Goal: Information Seeking & Learning: Learn about a topic

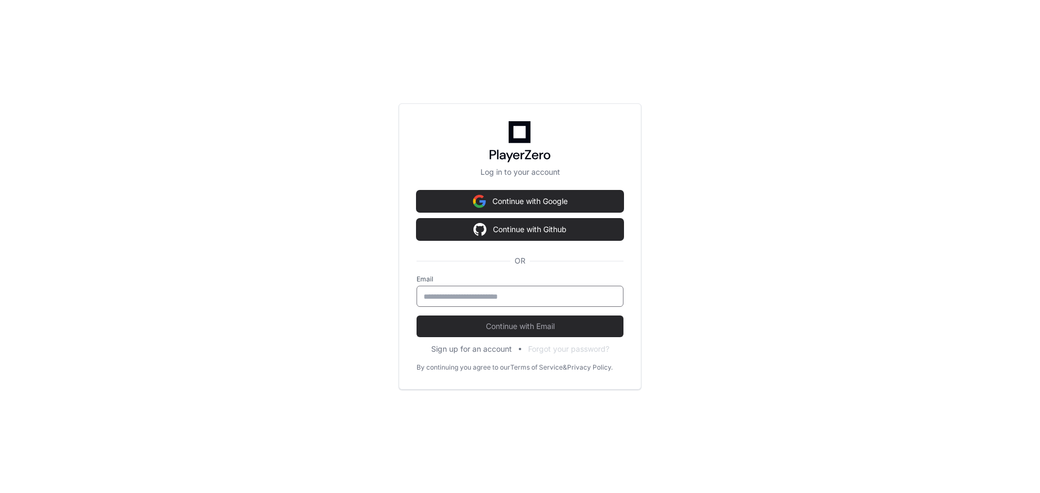
click at [522, 302] on input "email" at bounding box center [520, 296] width 193 height 11
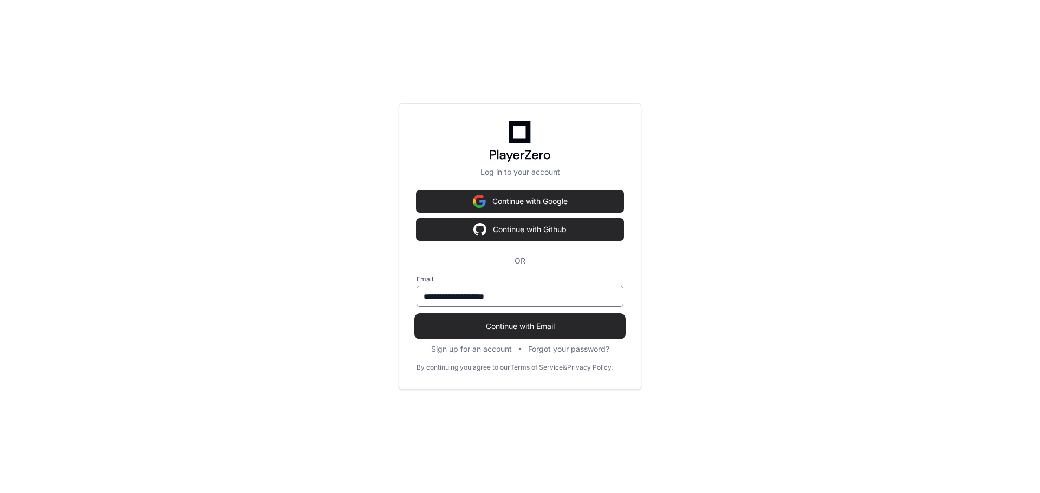
type input "**********"
click at [547, 320] on button "Continue with Email" at bounding box center [520, 327] width 207 height 22
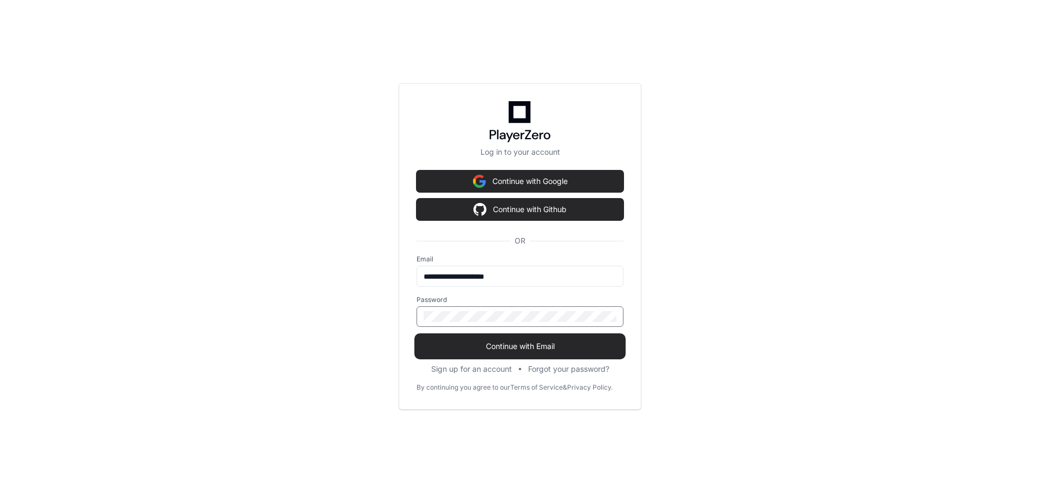
click at [417, 336] on button "Continue with Email" at bounding box center [520, 347] width 207 height 22
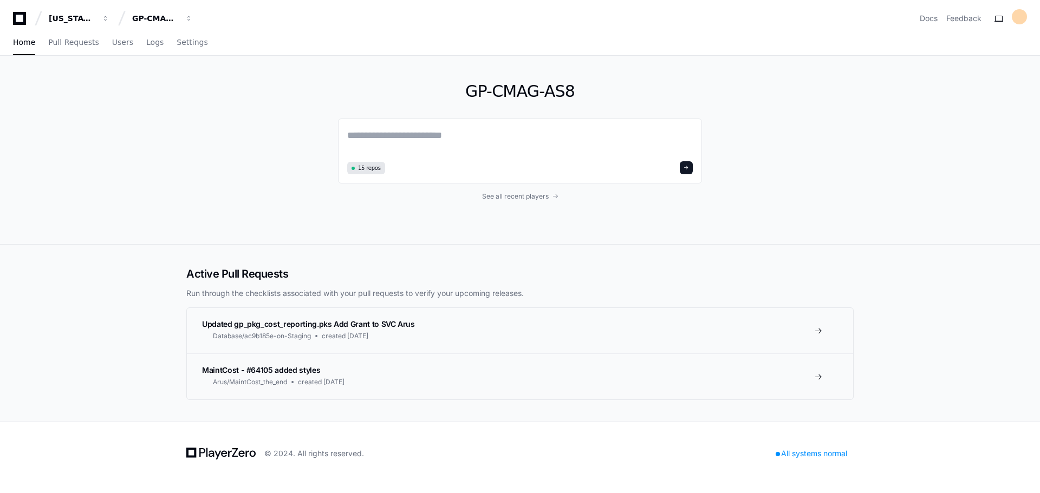
click at [528, 96] on h1 "GP-CMAG-AS8" at bounding box center [520, 91] width 364 height 19
click at [537, 197] on span "See all recent players" at bounding box center [515, 196] width 67 height 9
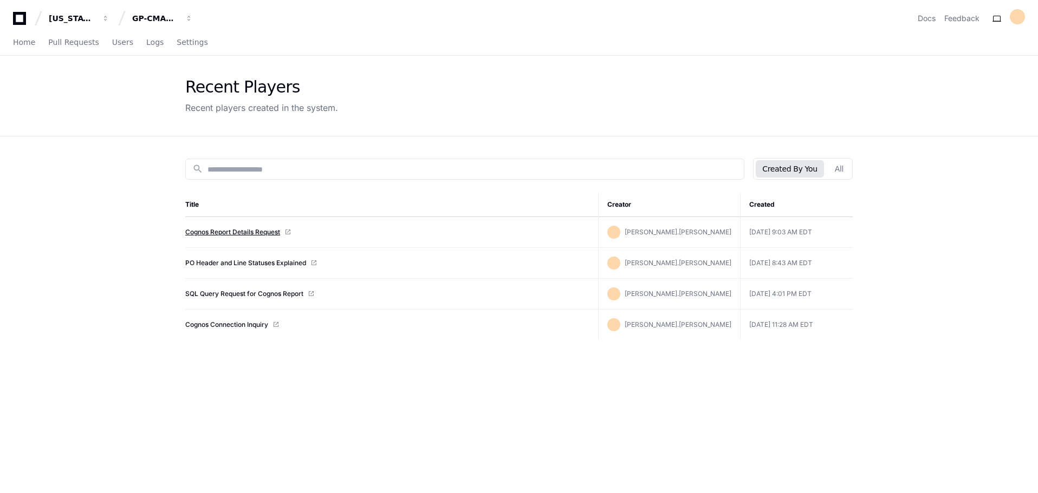
click at [248, 234] on link "Cognos Report Details Request" at bounding box center [232, 232] width 95 height 9
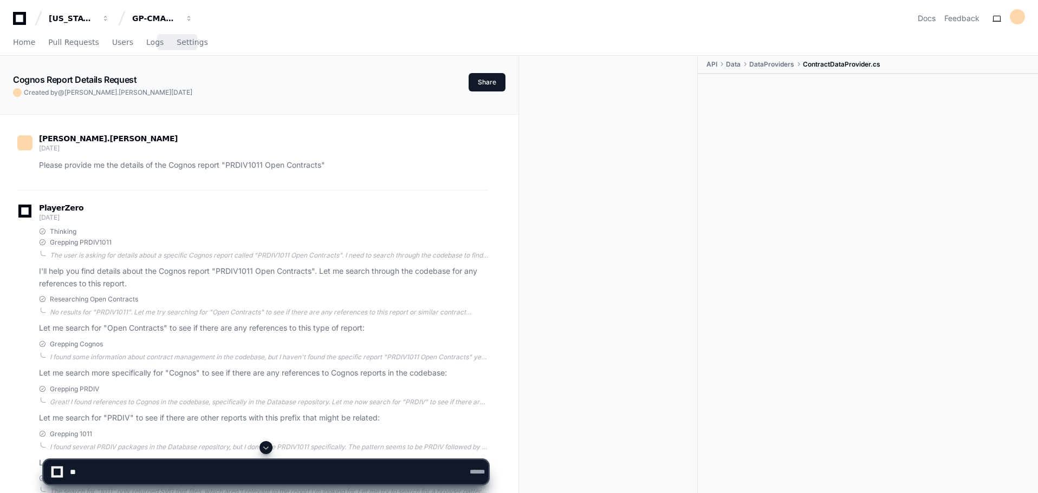
click at [134, 30] on div "Home Pull Requests Users Logs Settings" at bounding box center [110, 42] width 195 height 25
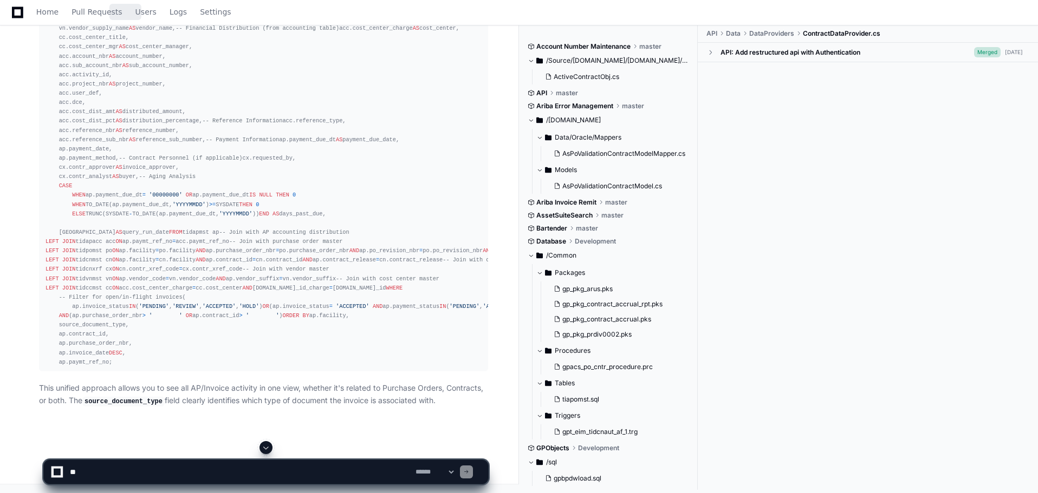
click at [152, 10] on div "Home Pull Requests Users Logs Settings" at bounding box center [133, 12] width 195 height 25
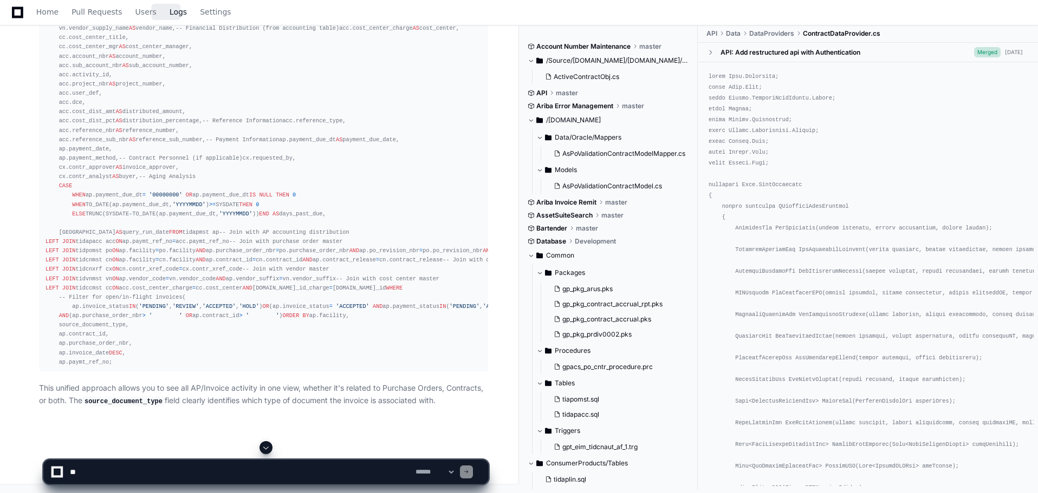
click at [170, 12] on span "Logs" at bounding box center [178, 12] width 17 height 6
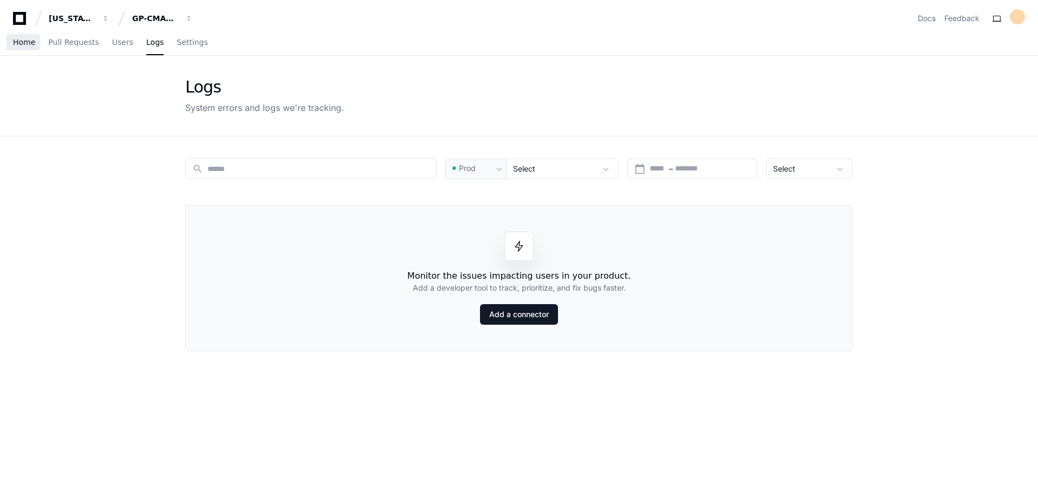
click at [28, 43] on span "Home" at bounding box center [24, 42] width 22 height 6
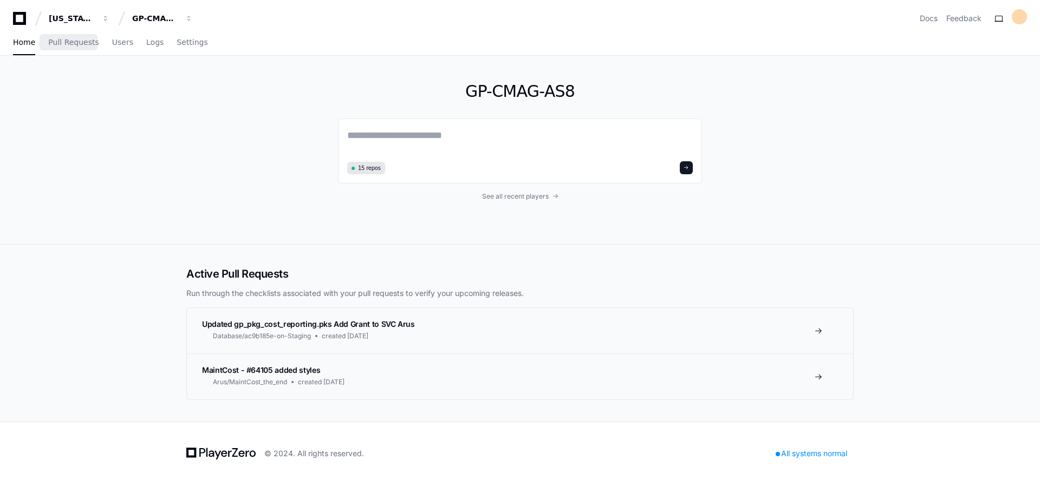
click at [518, 201] on div "GP-CMAG-AS8 15 repos See all recent players" at bounding box center [520, 150] width 364 height 188
click at [509, 197] on span "See all recent players" at bounding box center [515, 196] width 67 height 9
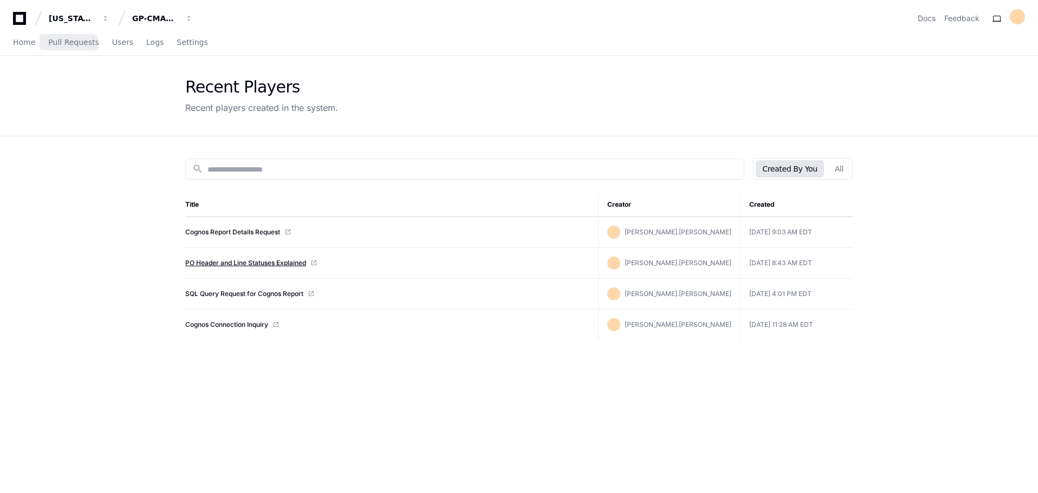
click at [233, 262] on link "PO Header and Line Statuses Explained" at bounding box center [245, 263] width 121 height 9
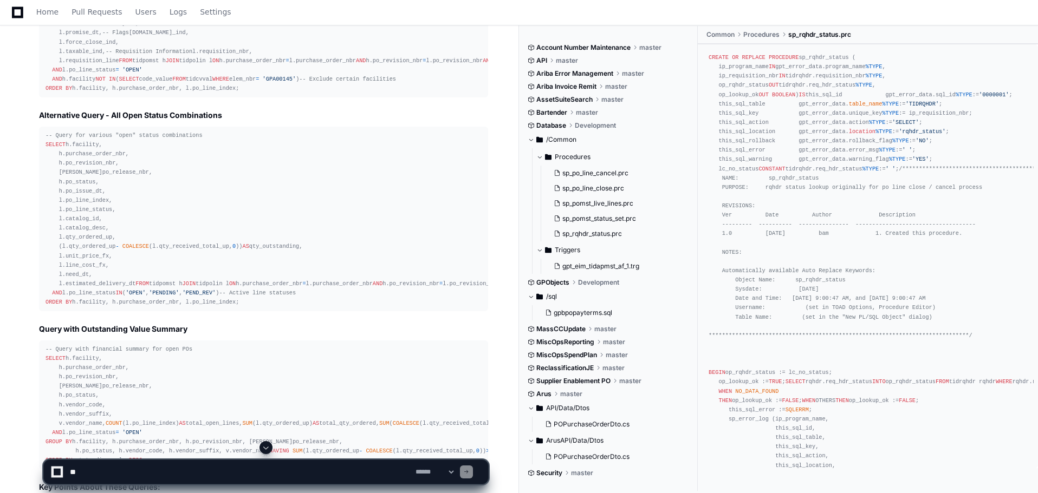
scroll to position [3250, 0]
